Goal: Task Accomplishment & Management: Manage account settings

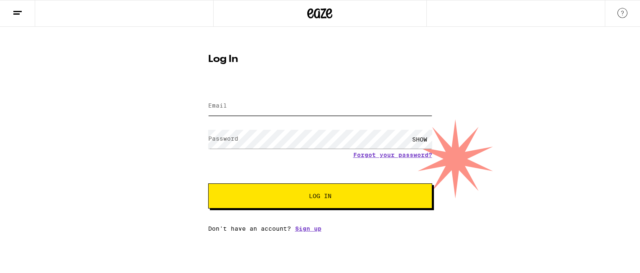
click at [225, 99] on input "Email" at bounding box center [320, 106] width 224 height 19
type input "[EMAIL_ADDRESS][DOMAIN_NAME]"
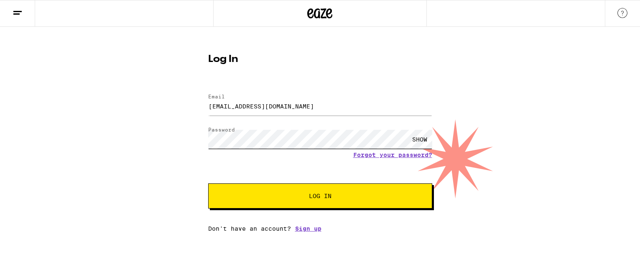
click at [208, 183] on button "Log In" at bounding box center [320, 195] width 224 height 25
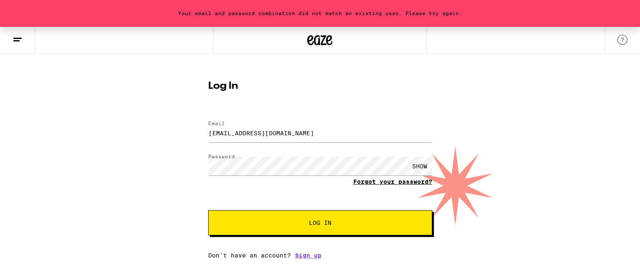
click at [390, 181] on link "Forgot your password?" at bounding box center [392, 181] width 79 height 7
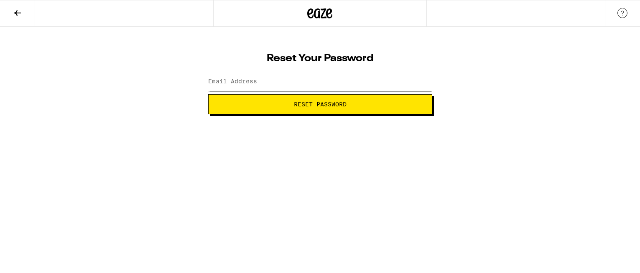
click at [241, 81] on label "Email Address" at bounding box center [232, 81] width 49 height 7
drag, startPoint x: 444, startPoint y: 179, endPoint x: 388, endPoint y: 150, distance: 63.2
click at [444, 114] on html "Reset Your Password Email Address [EMAIL_ADDRESS][DOMAIN_NAME] Reset Password W…" at bounding box center [320, 57] width 640 height 114
click at [289, 106] on span "Reset Password" at bounding box center [320, 104] width 210 height 6
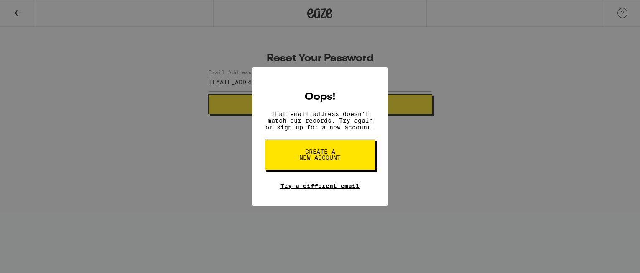
click at [298, 189] on link "Try a different email" at bounding box center [320, 185] width 79 height 7
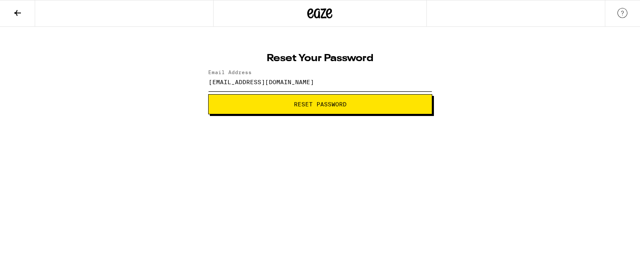
click at [314, 82] on input "[EMAIL_ADDRESS][DOMAIN_NAME]" at bounding box center [320, 81] width 224 height 19
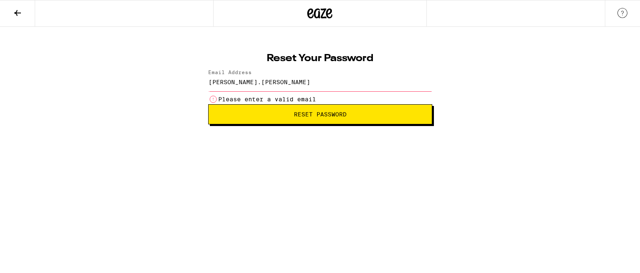
type input "[PERSON_NAME][EMAIL_ADDRESS][DOMAIN_NAME]"
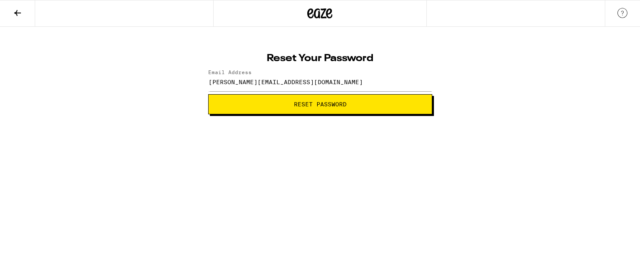
click at [352, 104] on span "Reset Password" at bounding box center [320, 104] width 210 height 6
